Goal: Transaction & Acquisition: Purchase product/service

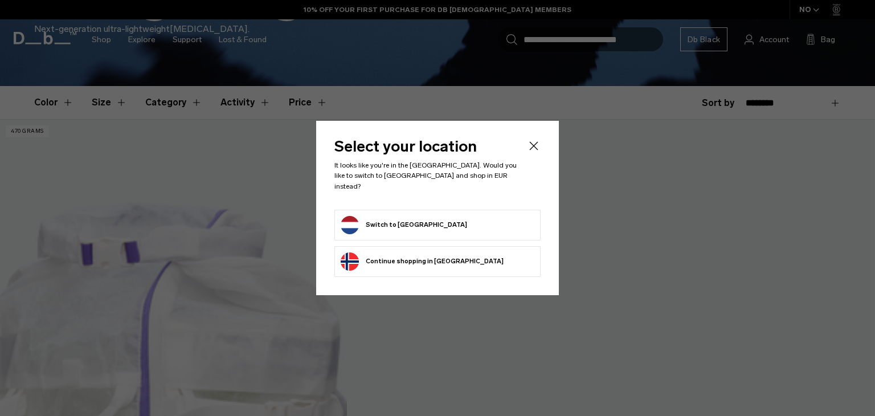
click at [374, 216] on button "Switch to Netherlands" at bounding box center [404, 225] width 126 height 18
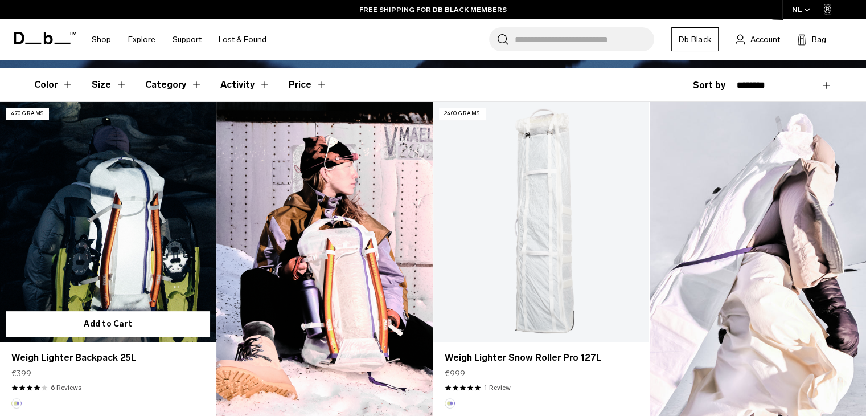
scroll to position [281, 0]
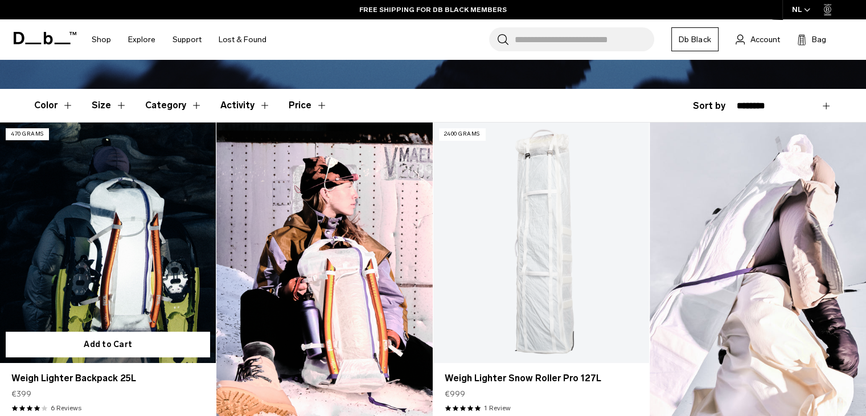
click at [124, 214] on link "Weigh Lighter Backpack 25L" at bounding box center [108, 242] width 216 height 240
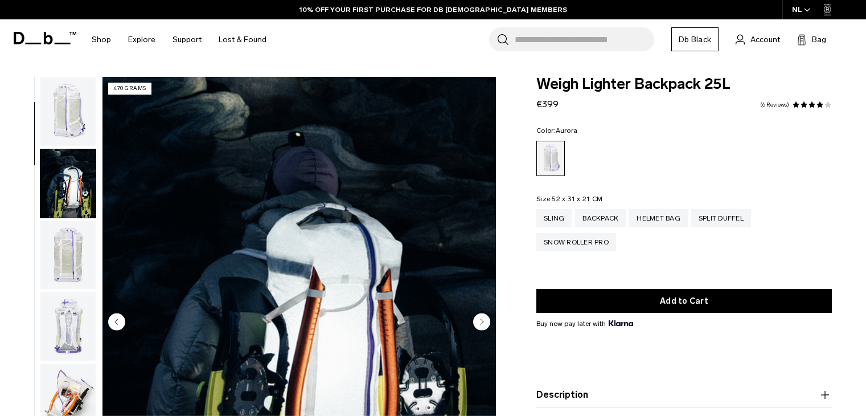
click at [487, 313] on circle "Next slide" at bounding box center [481, 321] width 17 height 17
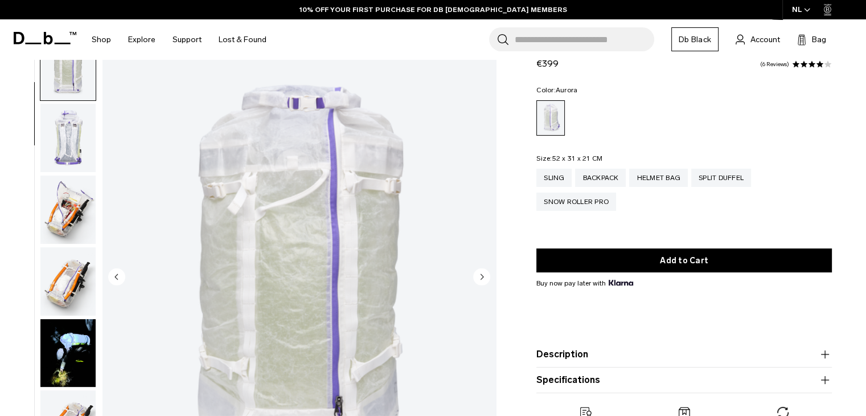
click at [487, 281] on circle "Next slide" at bounding box center [481, 276] width 17 height 17
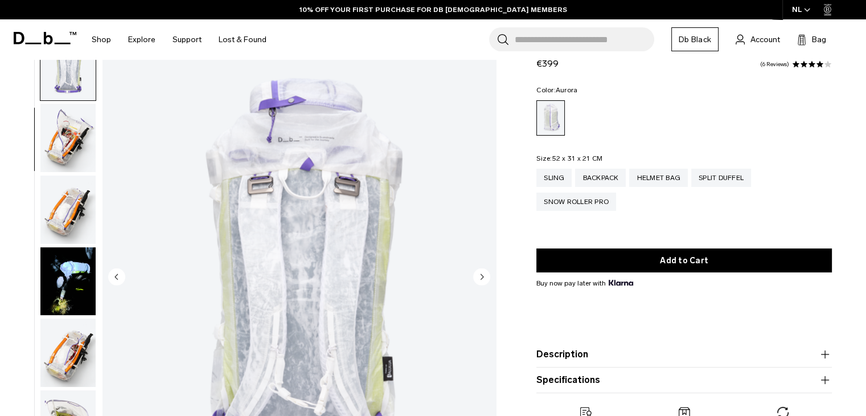
click at [487, 281] on circle "Next slide" at bounding box center [481, 276] width 17 height 17
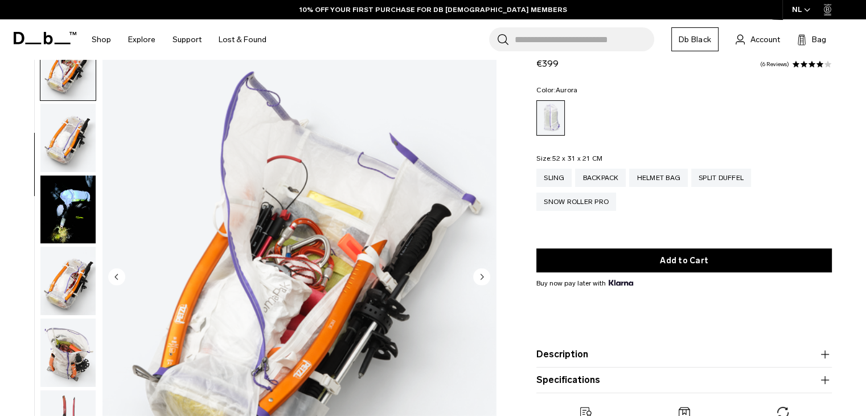
click at [487, 281] on circle "Next slide" at bounding box center [481, 276] width 17 height 17
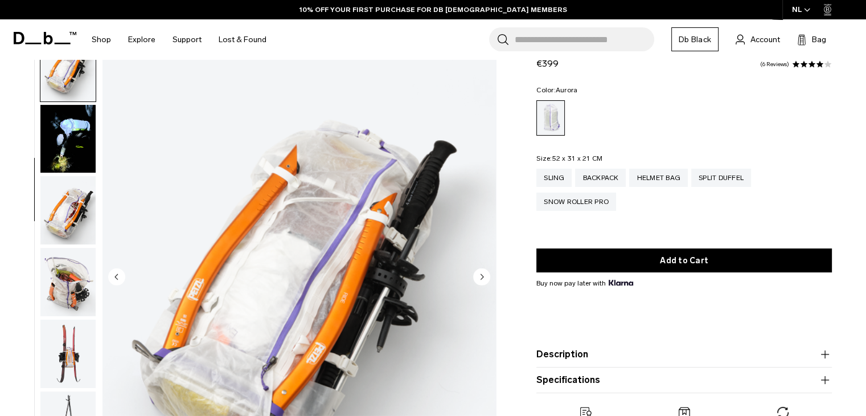
click at [487, 281] on circle "Next slide" at bounding box center [481, 276] width 17 height 17
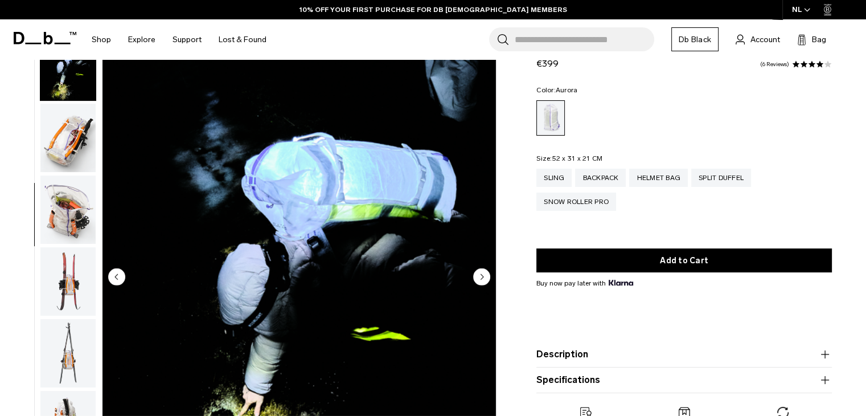
click at [487, 281] on circle "Next slide" at bounding box center [481, 276] width 17 height 17
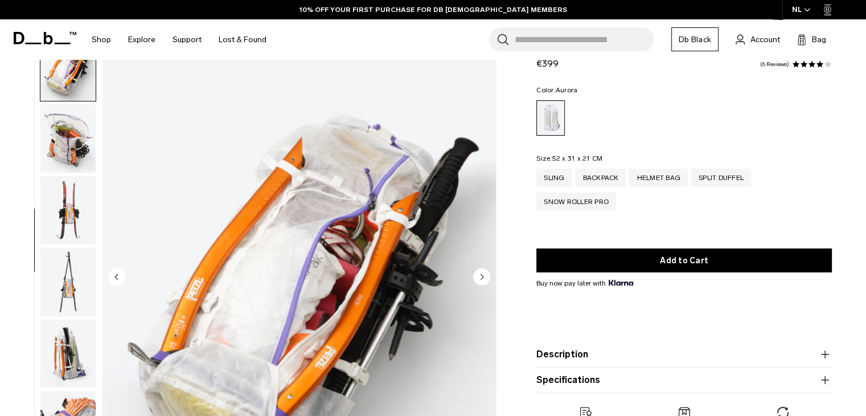
click at [487, 281] on circle "Next slide" at bounding box center [481, 276] width 17 height 17
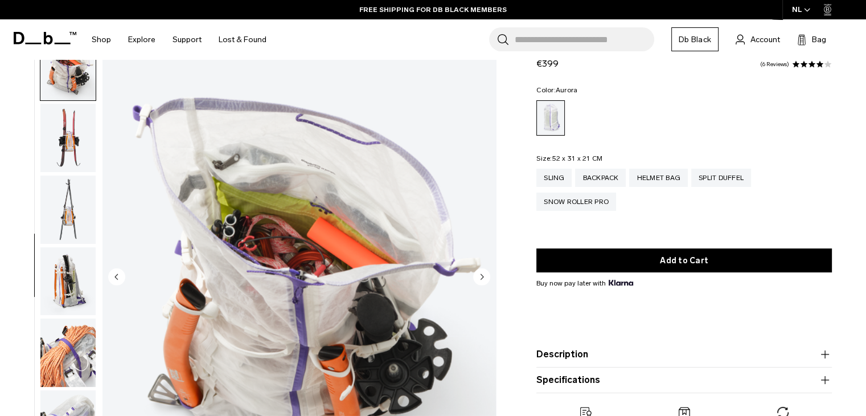
click at [487, 281] on circle "Next slide" at bounding box center [481, 276] width 17 height 17
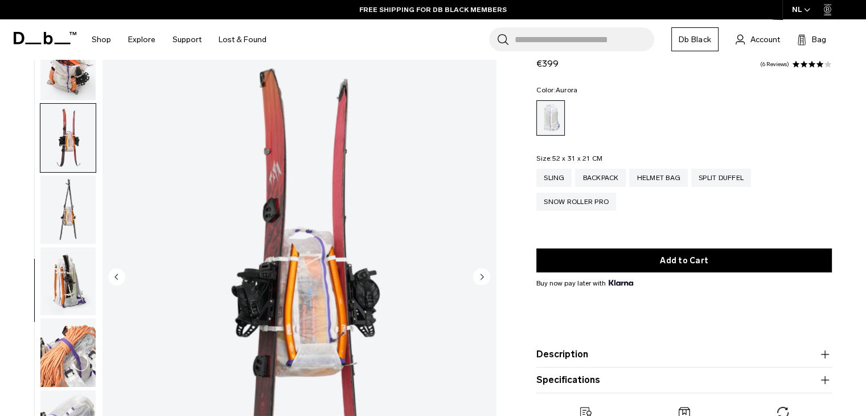
scroll to position [645, 0]
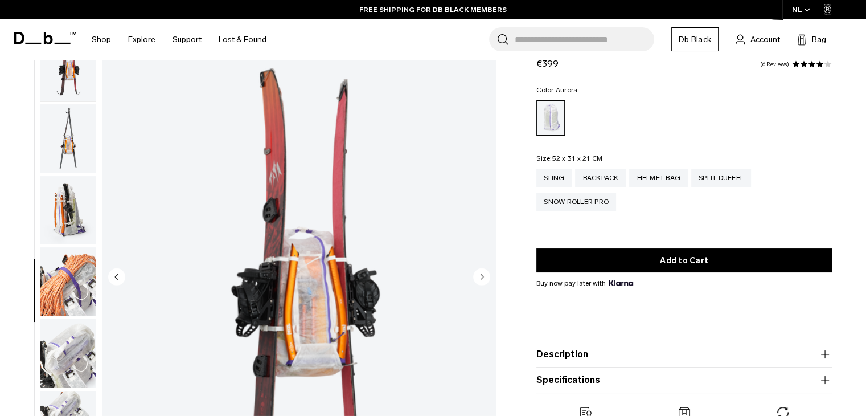
click at [487, 281] on circle "Next slide" at bounding box center [481, 276] width 17 height 17
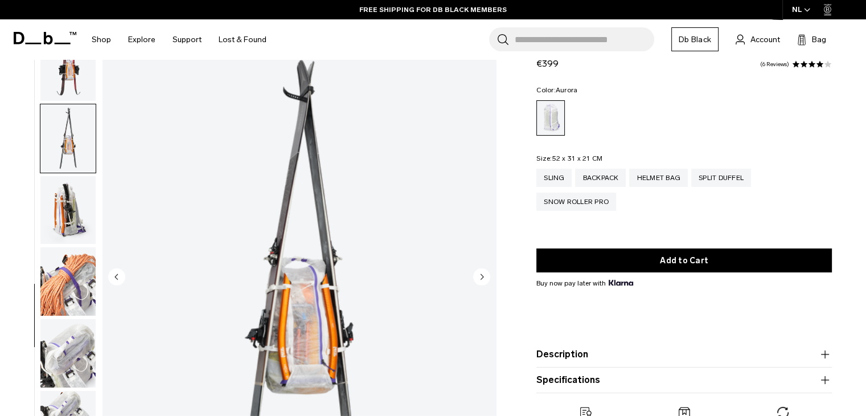
scroll to position [717, 0]
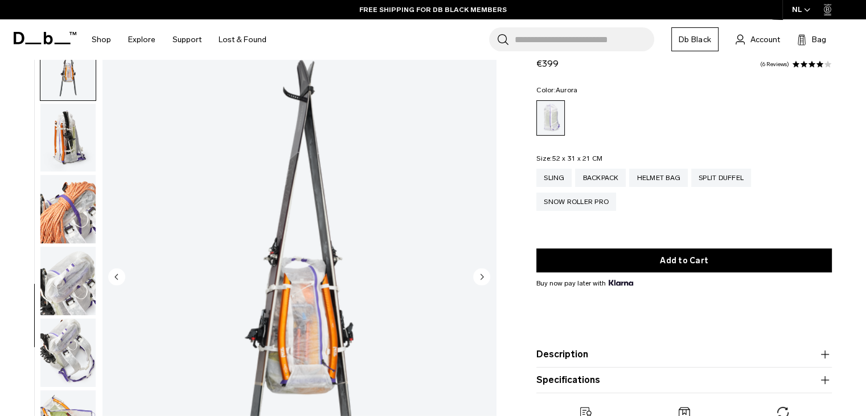
click at [487, 281] on circle "Next slide" at bounding box center [481, 276] width 17 height 17
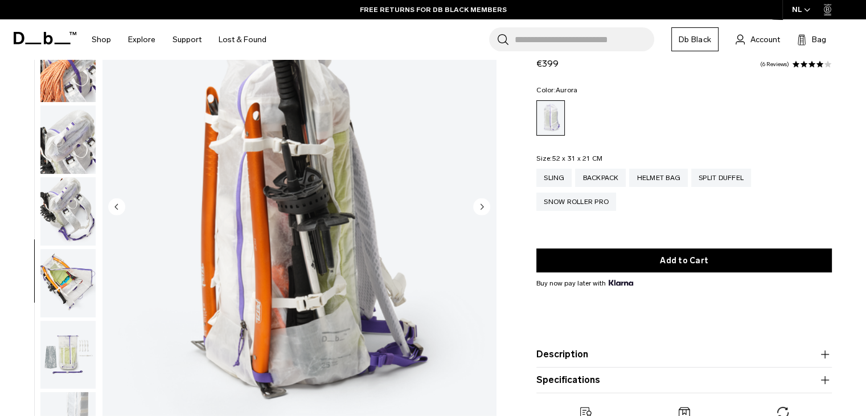
scroll to position [116, 0]
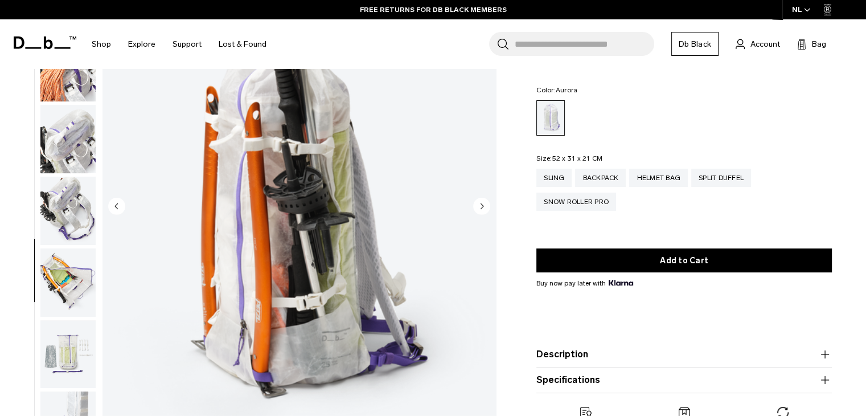
click at [485, 199] on circle "Next slide" at bounding box center [481, 205] width 17 height 17
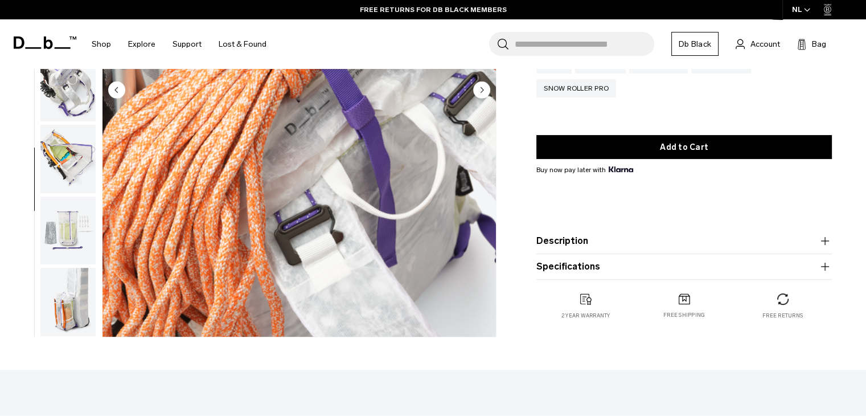
scroll to position [232, 0]
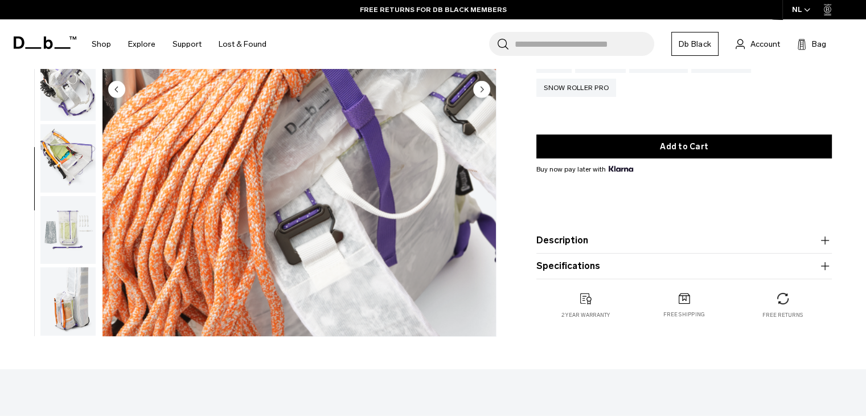
click at [619, 236] on button "Description" at bounding box center [685, 241] width 296 height 14
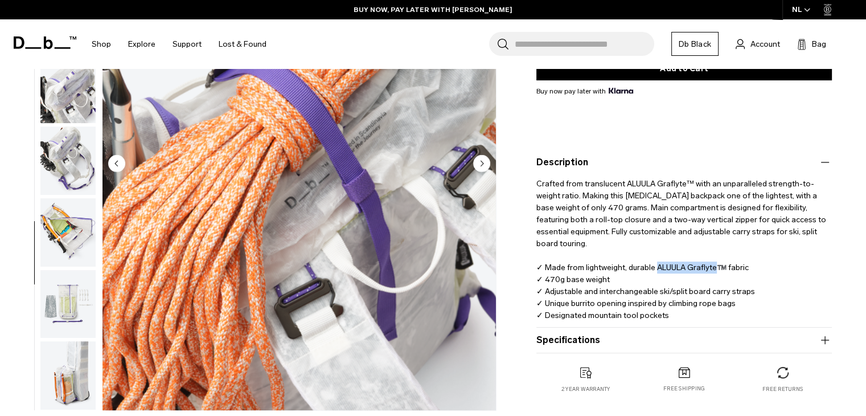
drag, startPoint x: 654, startPoint y: 255, endPoint x: 713, endPoint y: 252, distance: 58.8
click at [713, 252] on p "Crafted from translucent ALUULA Graflyte™ with an unparalleled strength-to-weig…" at bounding box center [685, 251] width 296 height 164
